Goal: Navigation & Orientation: Find specific page/section

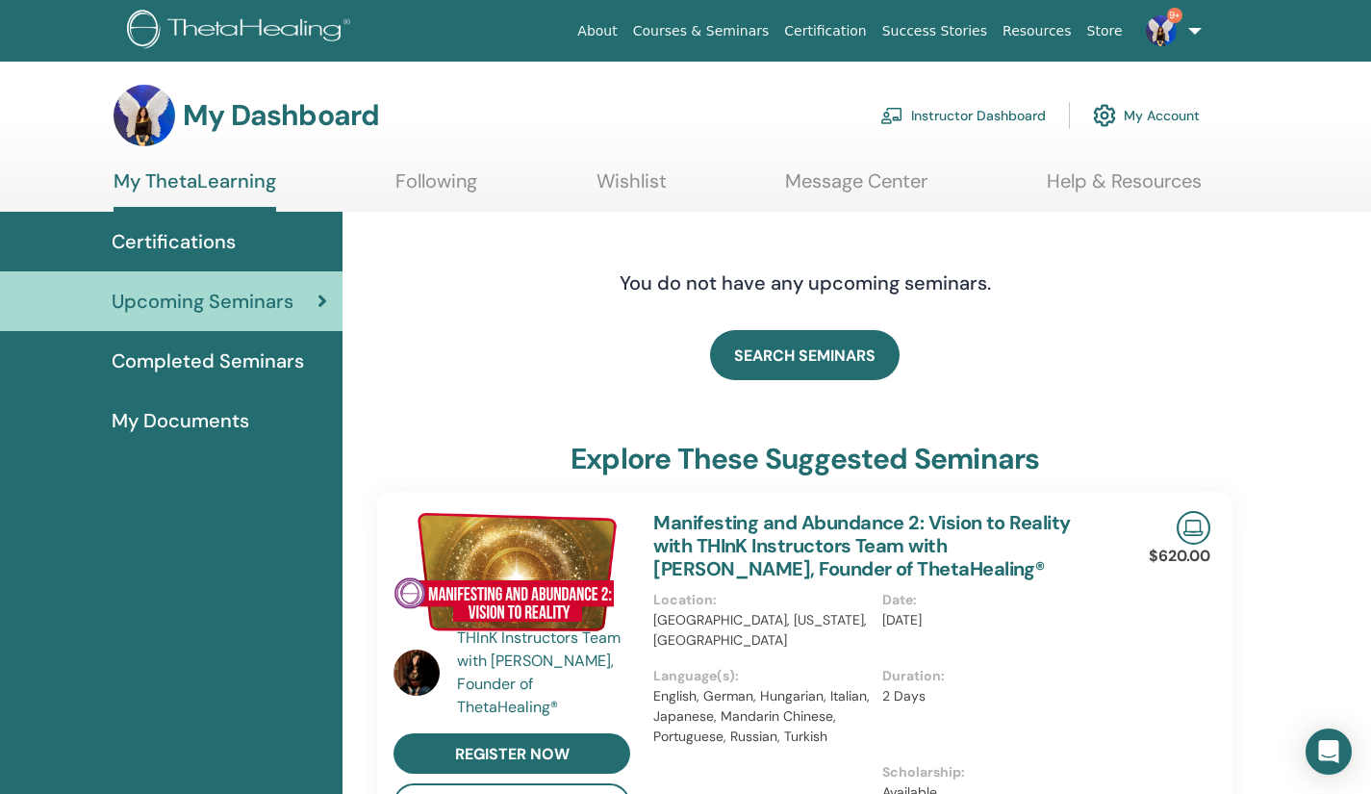
click at [1191, 39] on link "9+" at bounding box center [1169, 31] width 79 height 62
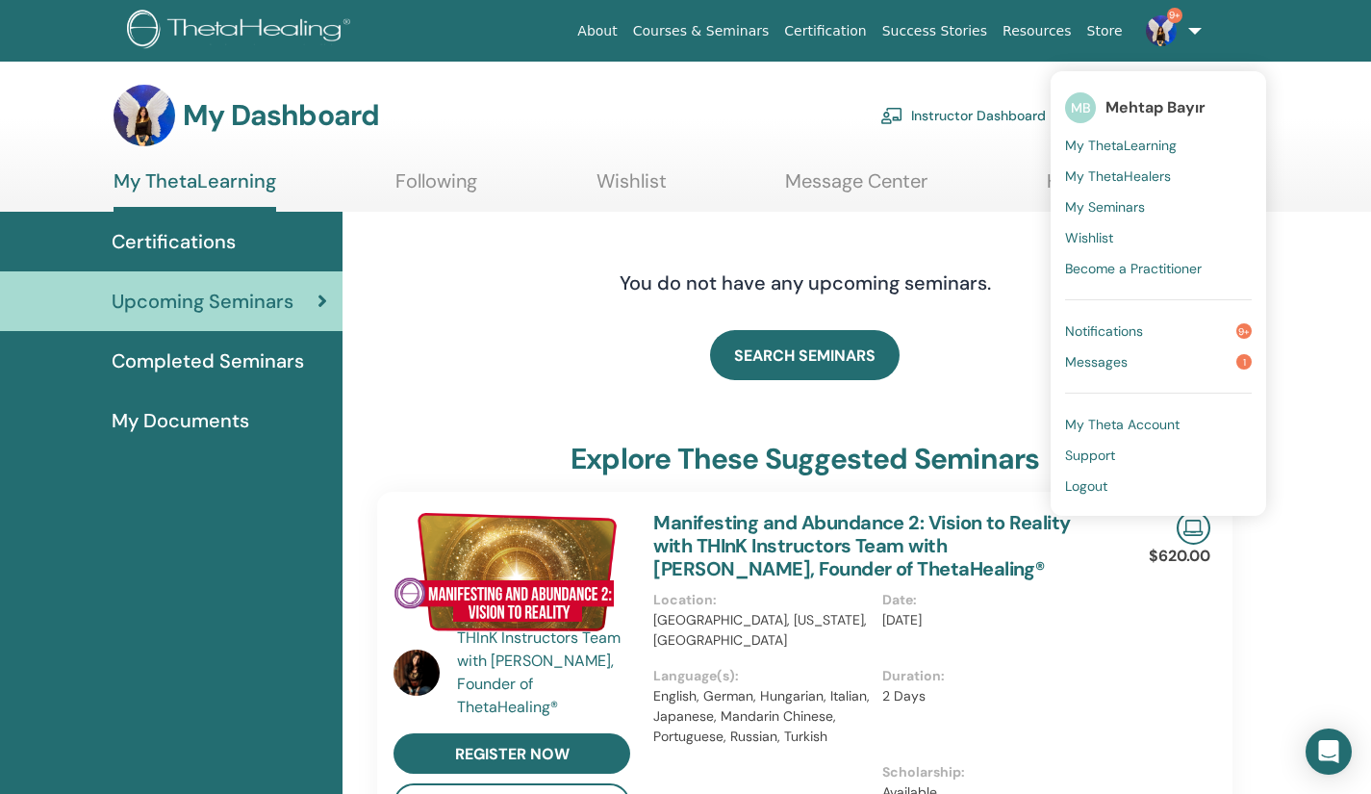
click at [1082, 205] on span "My Seminars" at bounding box center [1105, 206] width 80 height 17
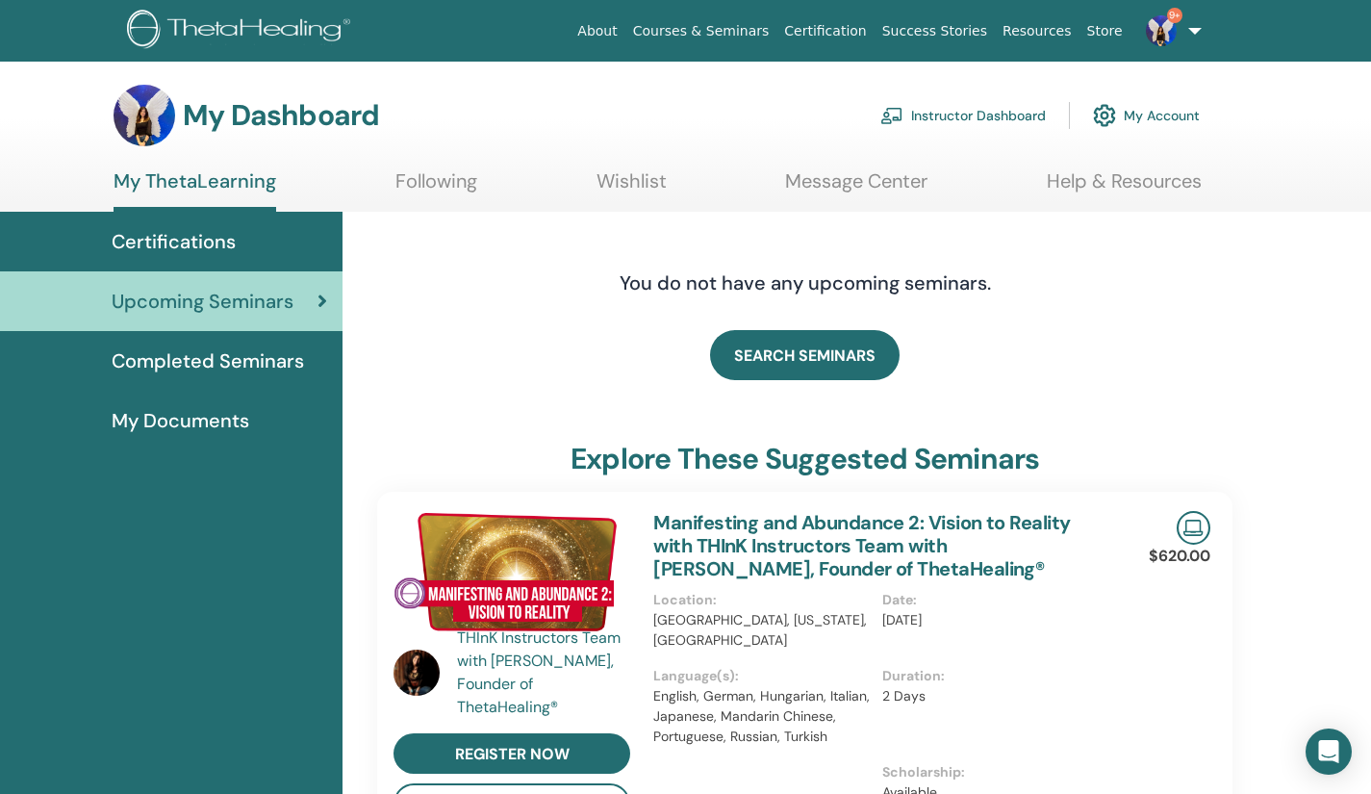
click at [993, 122] on link "Instructor Dashboard" at bounding box center [962, 115] width 165 height 42
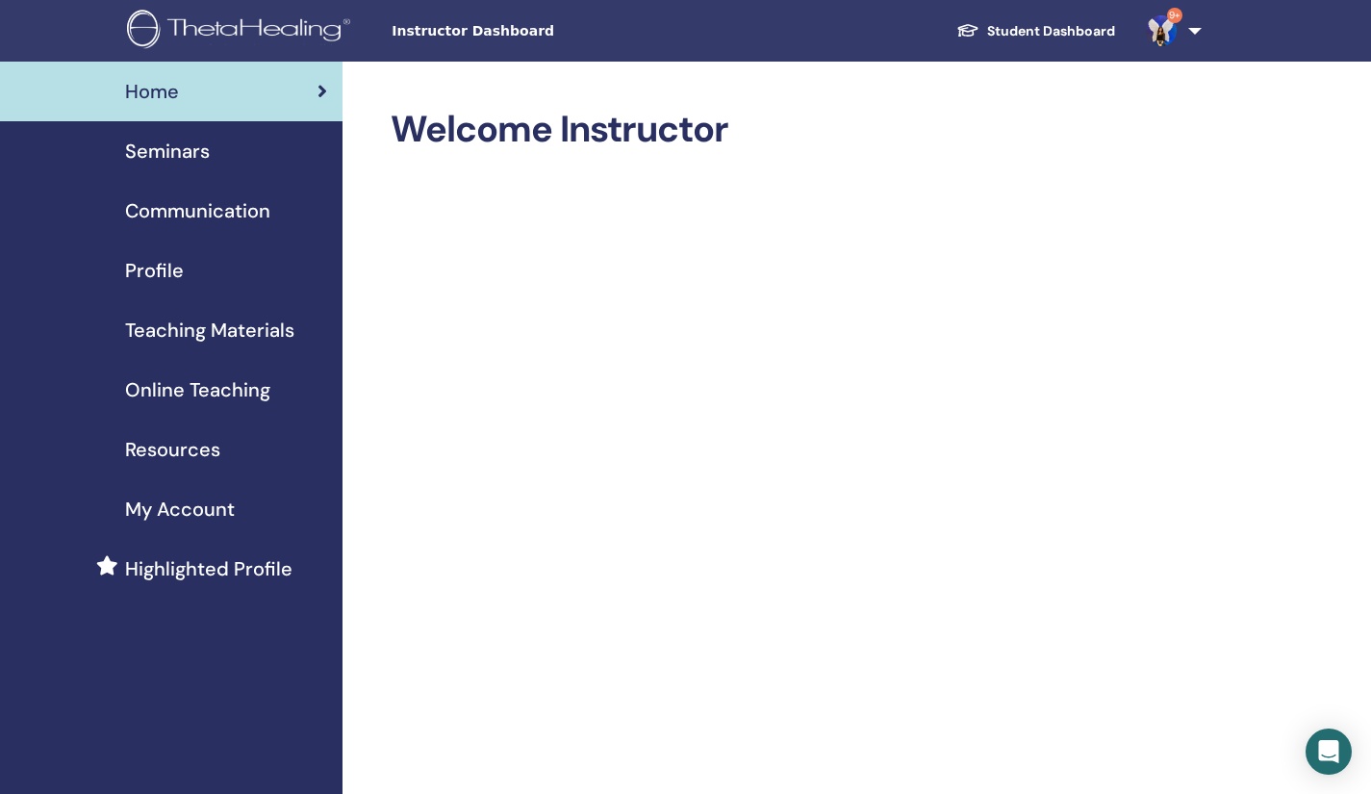
click at [191, 157] on span "Seminars" at bounding box center [167, 151] width 85 height 29
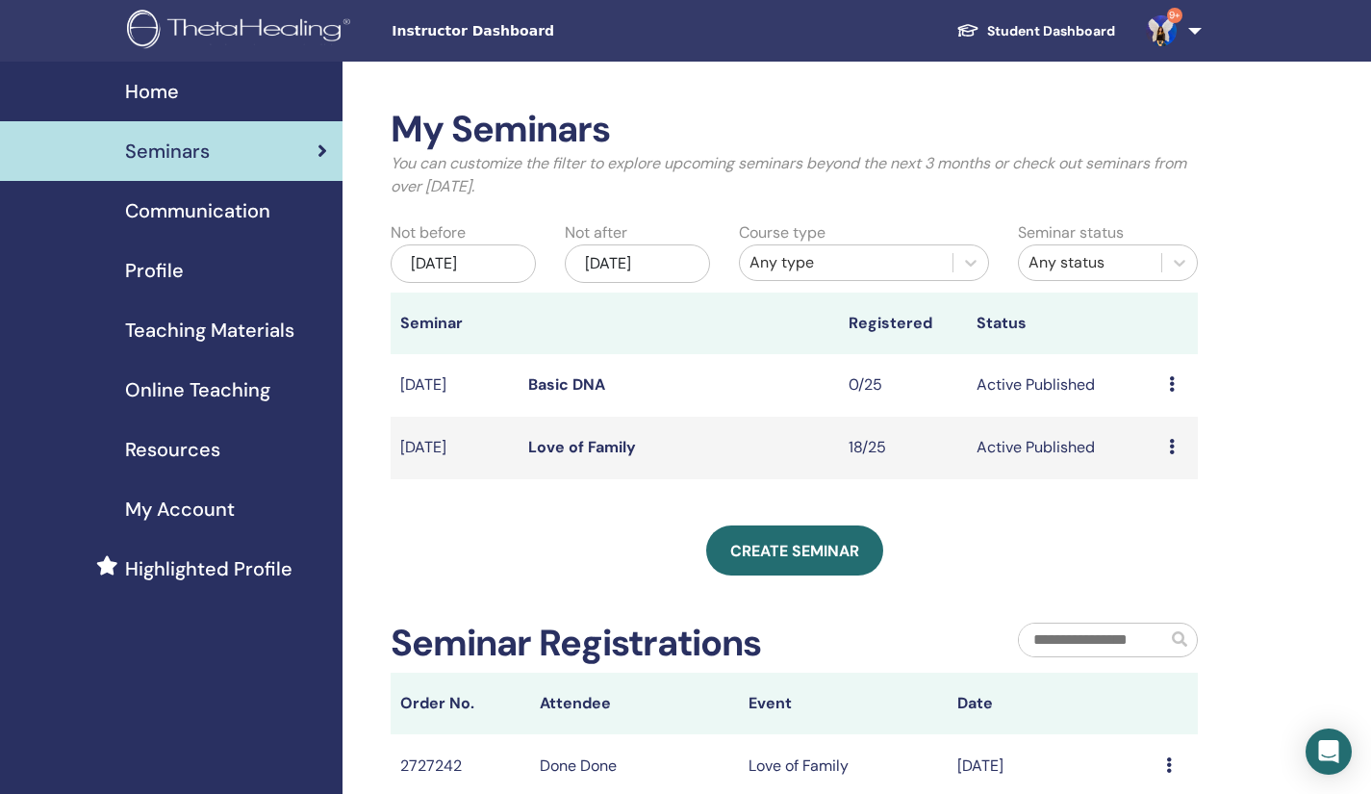
click at [589, 376] on link "Basic DNA" at bounding box center [566, 384] width 77 height 20
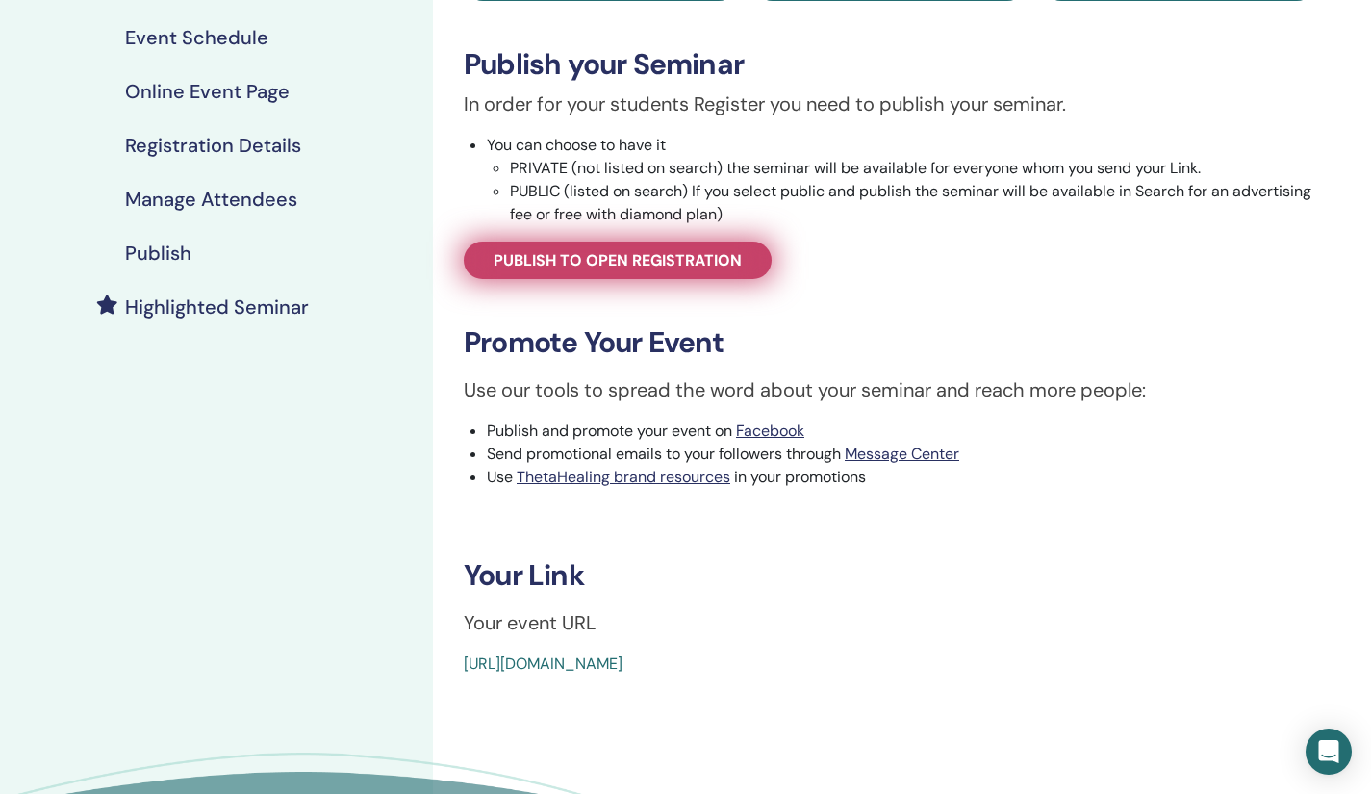
scroll to position [282, 0]
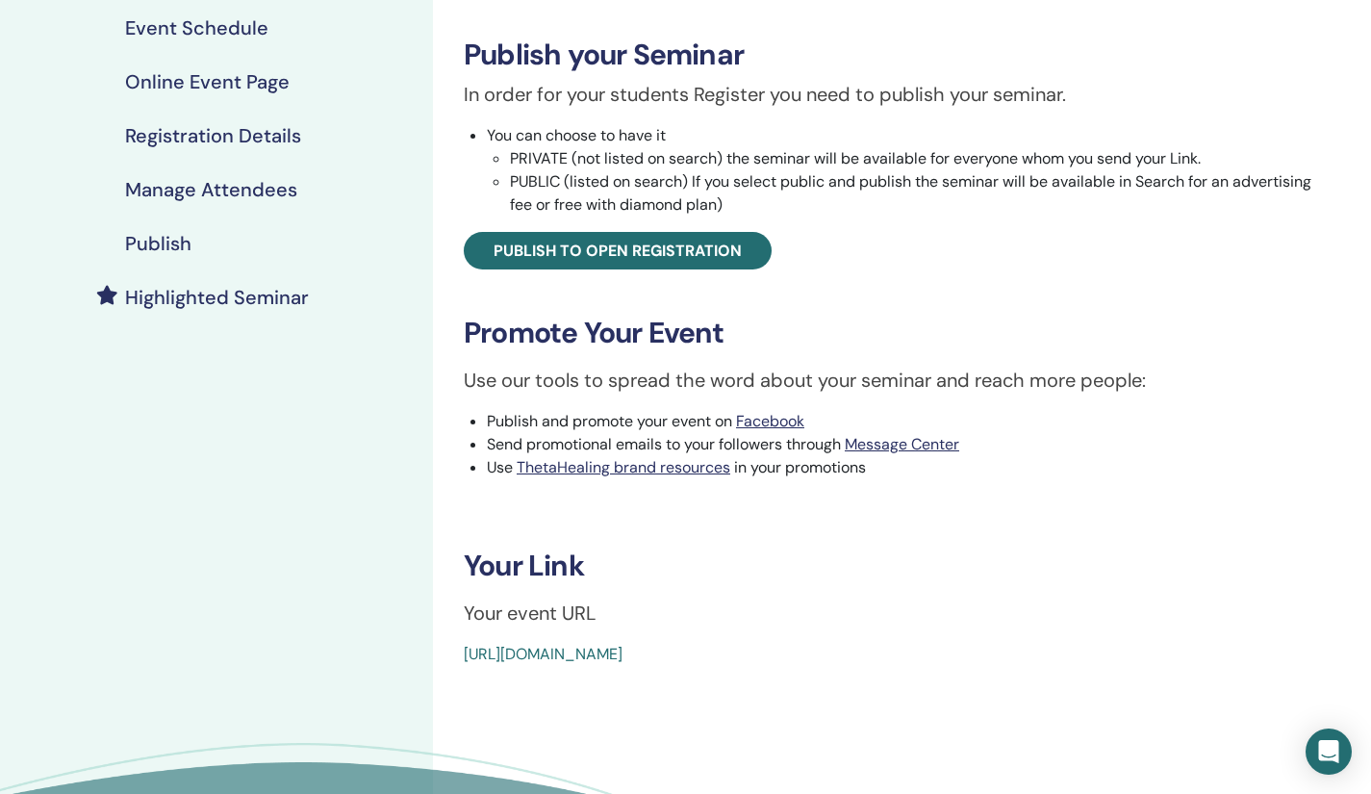
click at [572, 664] on div "[URL][DOMAIN_NAME]" at bounding box center [819, 654] width 710 height 23
click at [570, 648] on link "[URL][DOMAIN_NAME]" at bounding box center [543, 654] width 159 height 20
